Goal: Task Accomplishment & Management: Complete application form

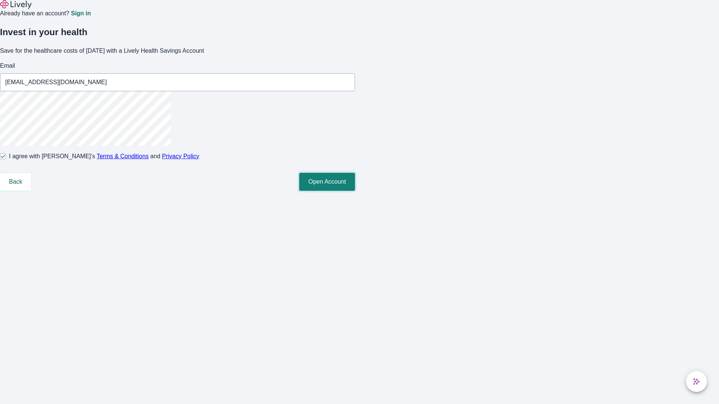
click at [355, 191] on button "Open Account" at bounding box center [327, 182] width 56 height 18
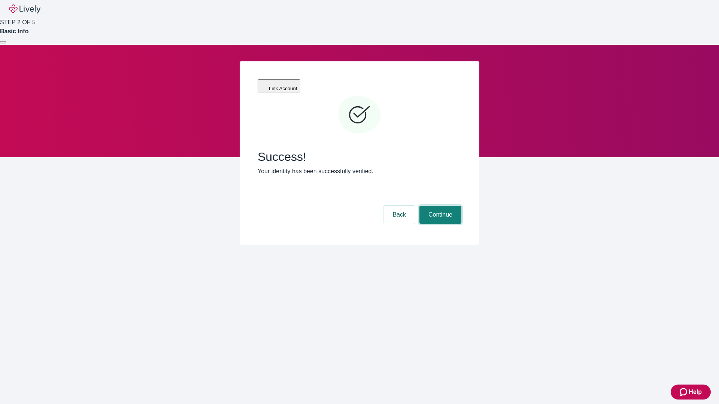
click at [439, 206] on button "Continue" at bounding box center [440, 215] width 42 height 18
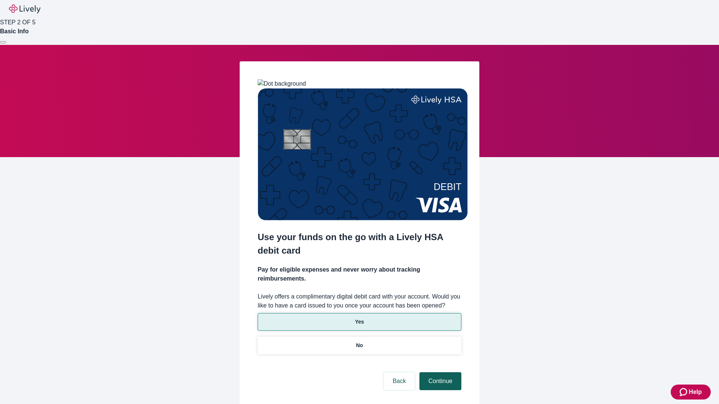
click at [359, 342] on p "No" at bounding box center [359, 346] width 7 height 8
click at [439, 373] on button "Continue" at bounding box center [440, 382] width 42 height 18
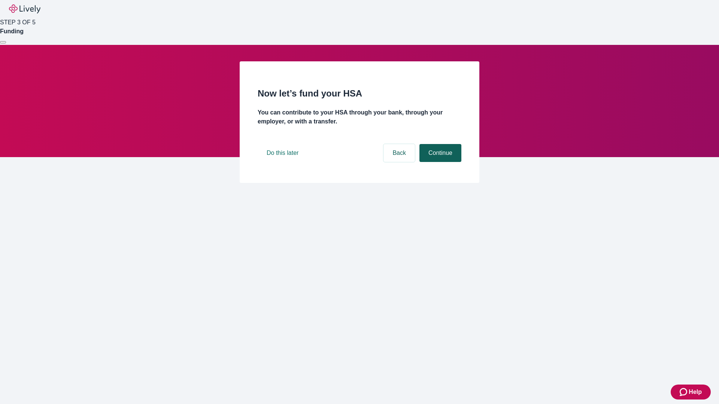
click at [439, 162] on button "Continue" at bounding box center [440, 153] width 42 height 18
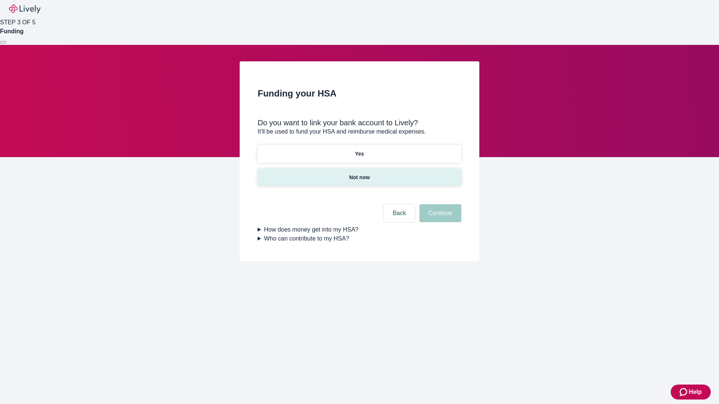
click at [359, 174] on p "Not now" at bounding box center [359, 178] width 21 height 8
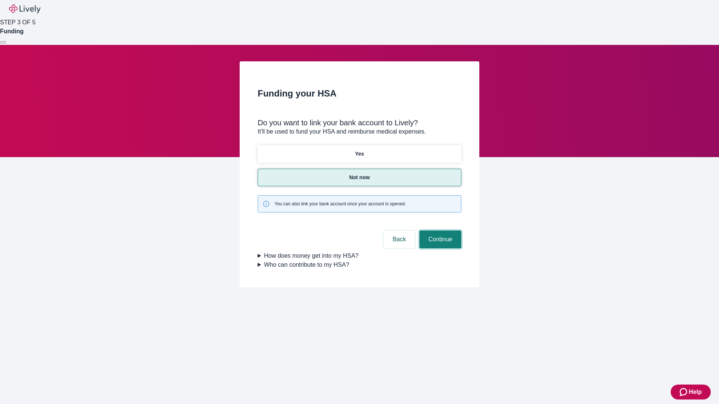
click at [439, 231] on button "Continue" at bounding box center [440, 240] width 42 height 18
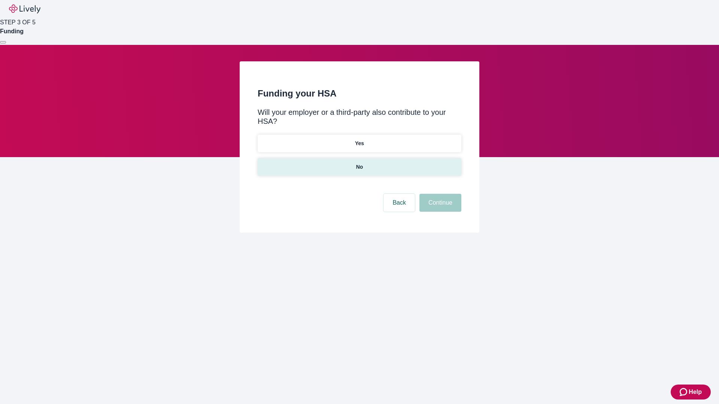
click at [359, 163] on p "No" at bounding box center [359, 167] width 7 height 8
click at [439, 194] on button "Continue" at bounding box center [440, 203] width 42 height 18
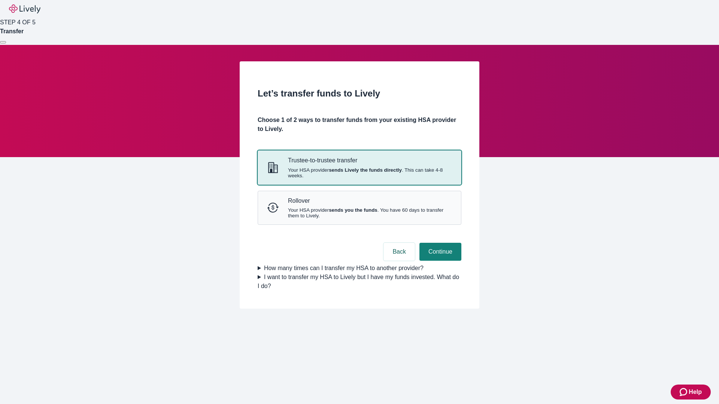
click at [359, 173] on strong "sends Lively the funds directly" at bounding box center [365, 170] width 73 height 6
click at [439, 261] on button "Continue" at bounding box center [440, 252] width 42 height 18
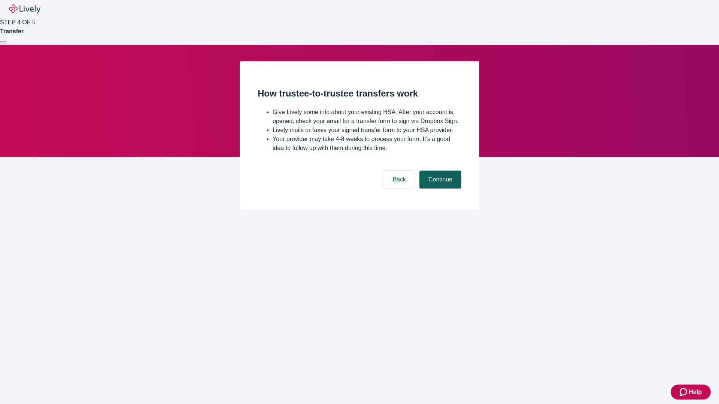
click at [439, 189] on button "Continue" at bounding box center [440, 180] width 42 height 18
